Goal: Go to known website: Access a specific website the user already knows

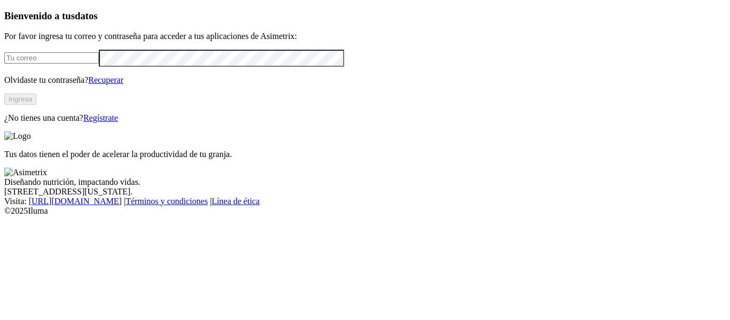
click at [99, 64] on input "email" at bounding box center [51, 57] width 95 height 11
type input "[EMAIL_ADDRESS][DOMAIN_NAME]"
click input "submit" at bounding box center [0, 0] width 0 height 0
